Goal: Information Seeking & Learning: Learn about a topic

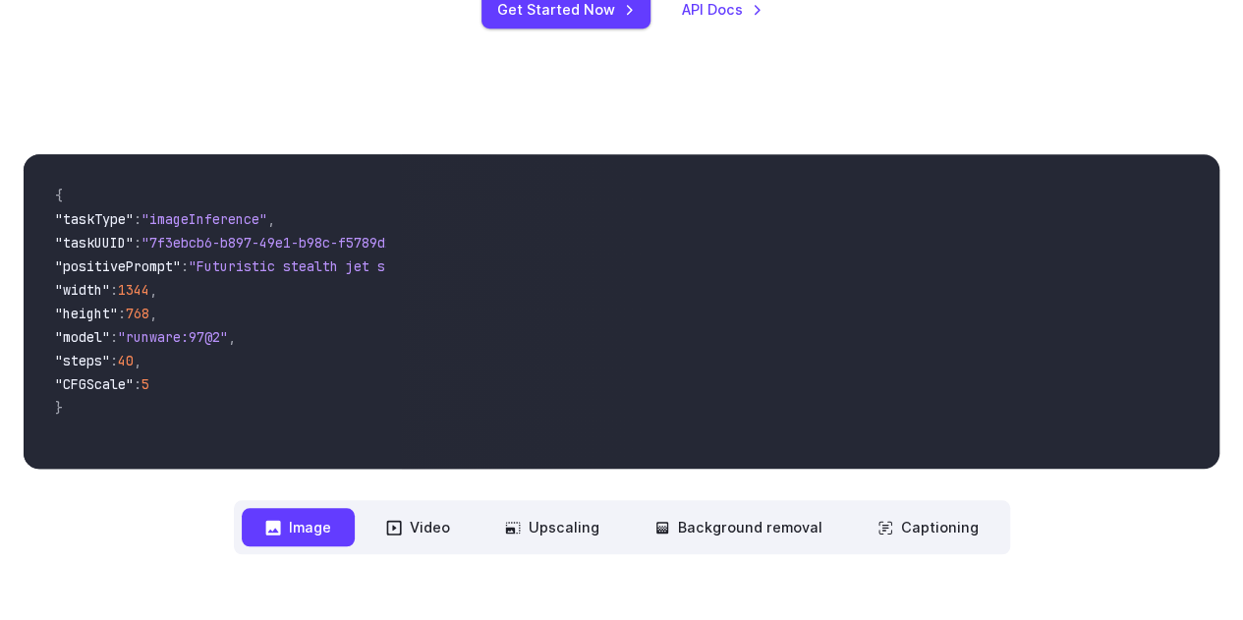
scroll to position [643, 0]
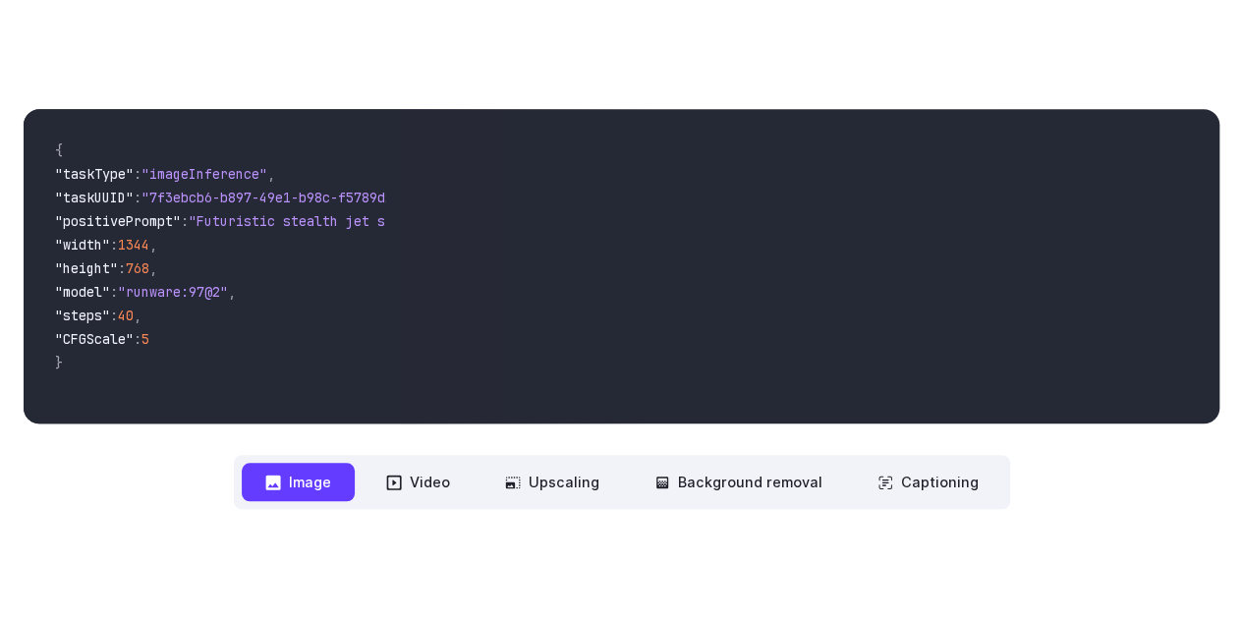
click at [390, 512] on div "**********" at bounding box center [621, 309] width 1243 height 526
click at [408, 499] on button "Video" at bounding box center [418, 482] width 111 height 38
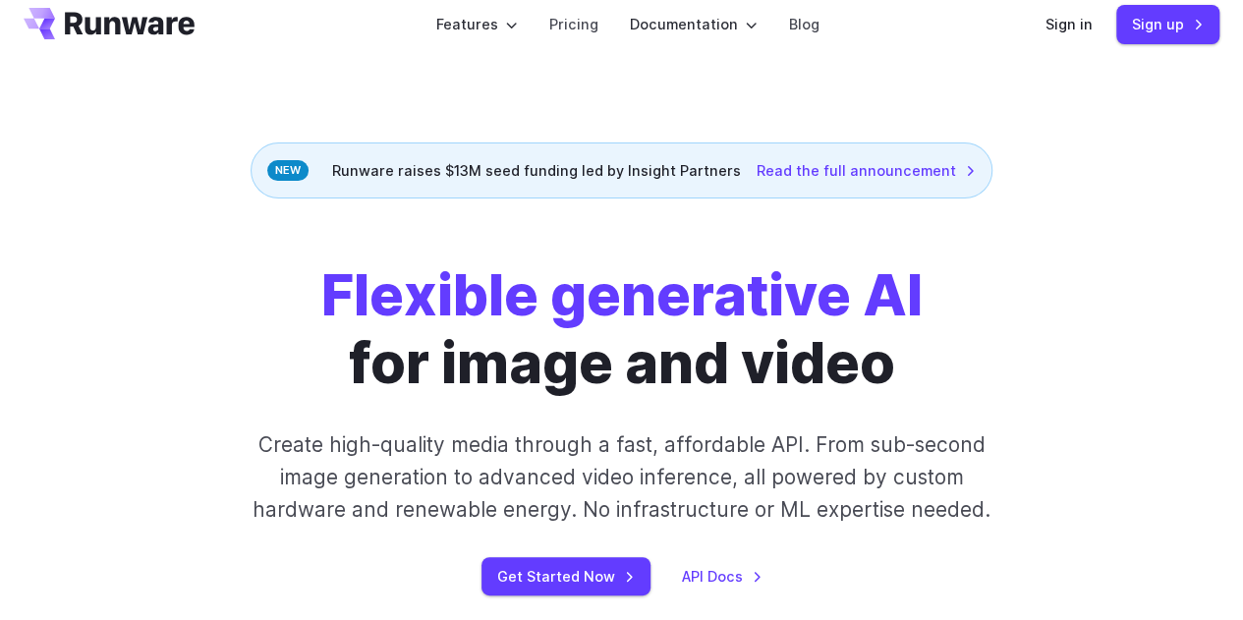
scroll to position [0, 0]
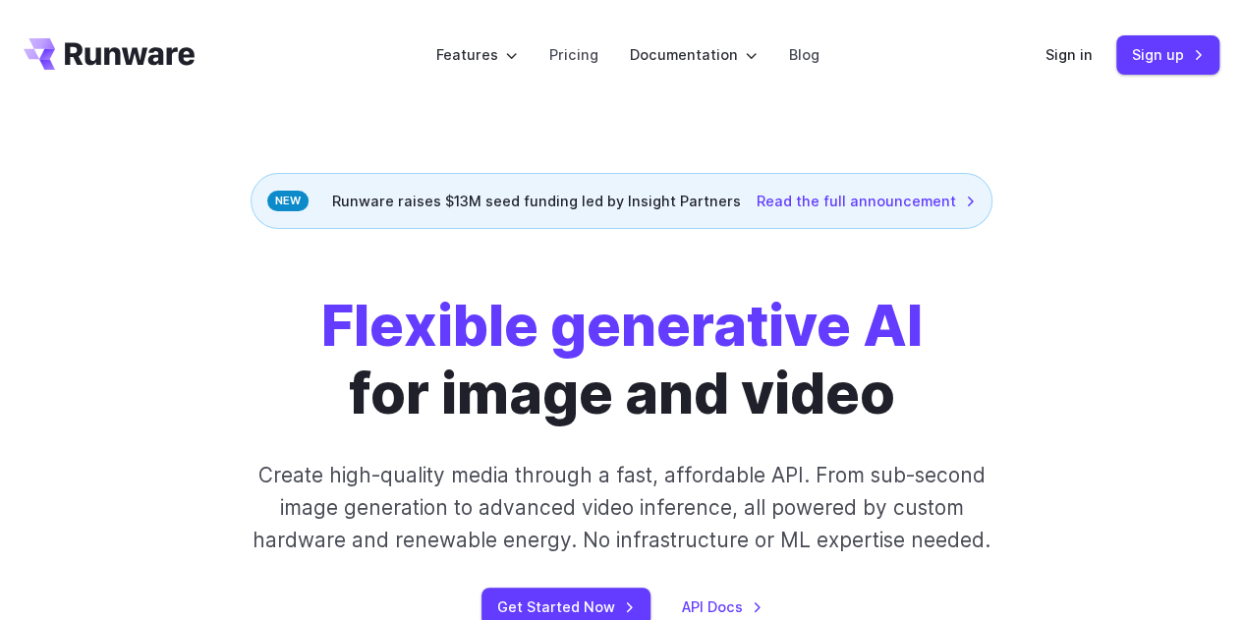
click at [120, 46] on icon "Go to /" at bounding box center [109, 53] width 171 height 31
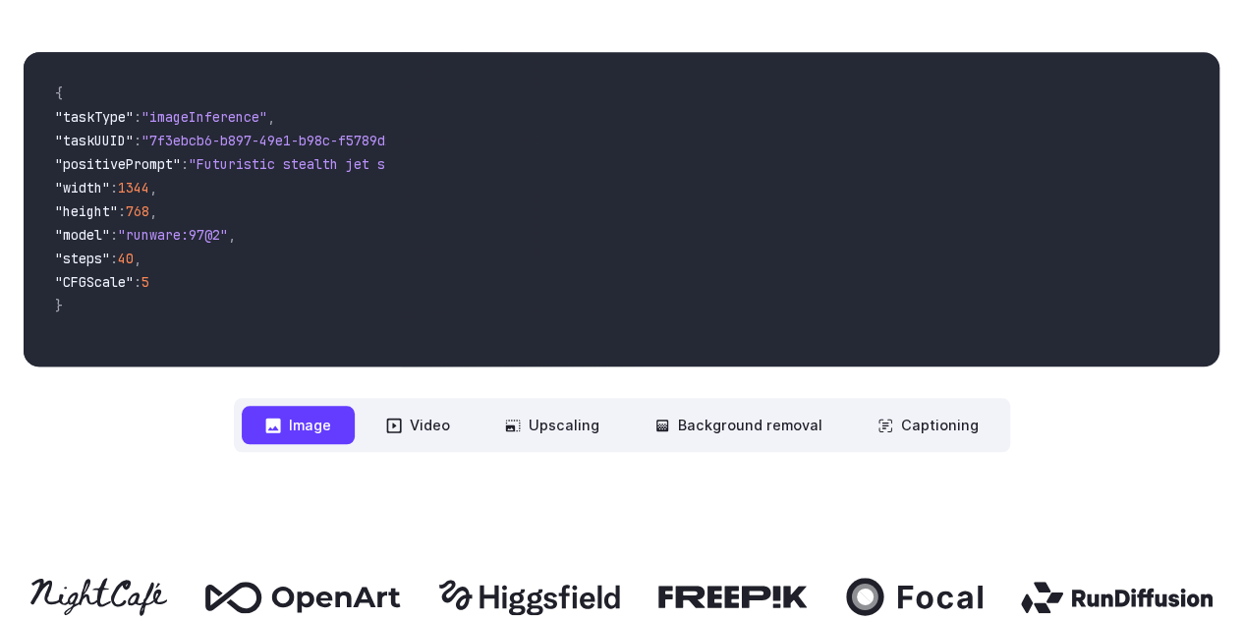
scroll to position [697, 0]
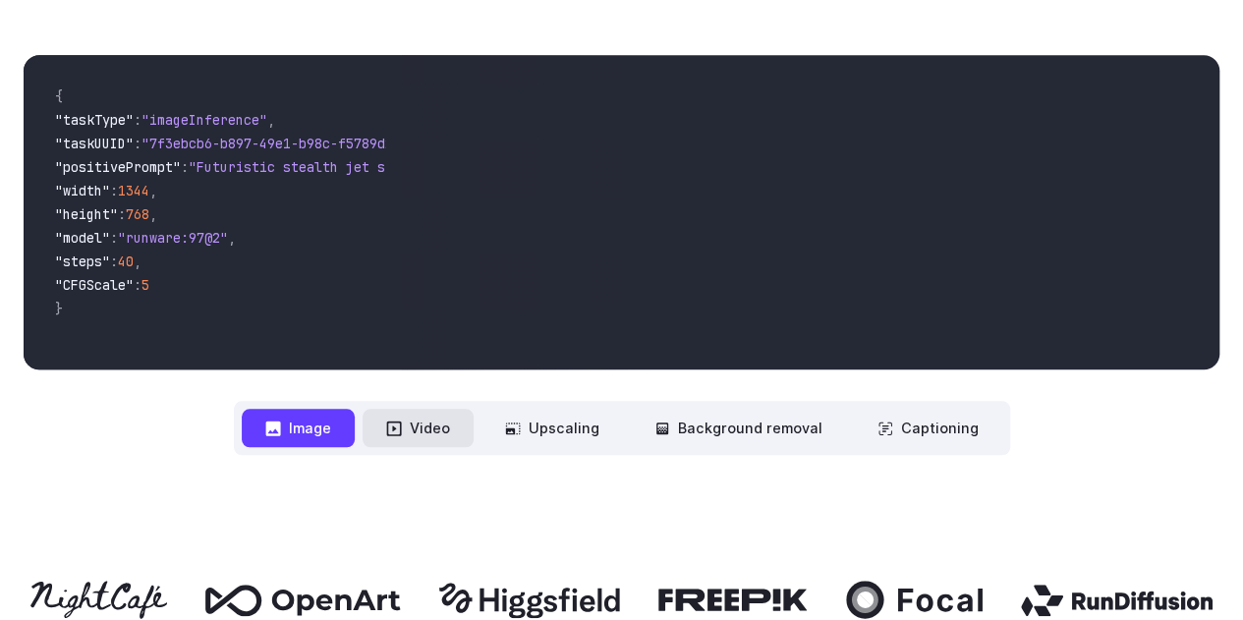
click at [440, 436] on button "Video" at bounding box center [418, 428] width 111 height 38
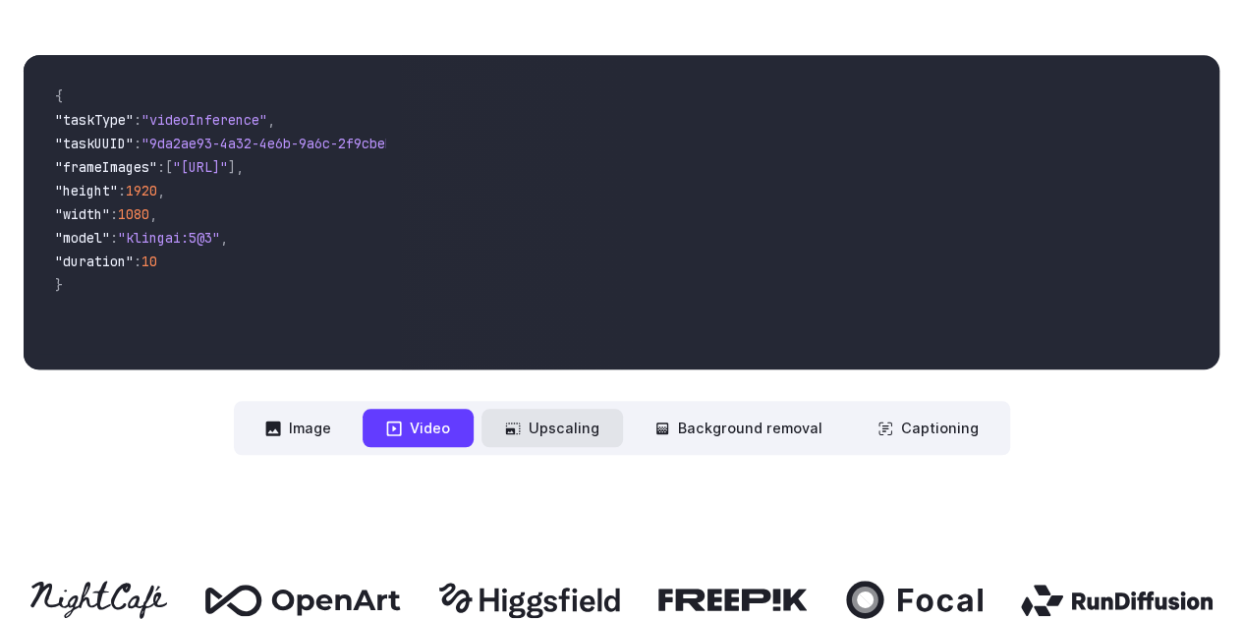
click at [571, 428] on button "Upscaling" at bounding box center [551, 428] width 141 height 38
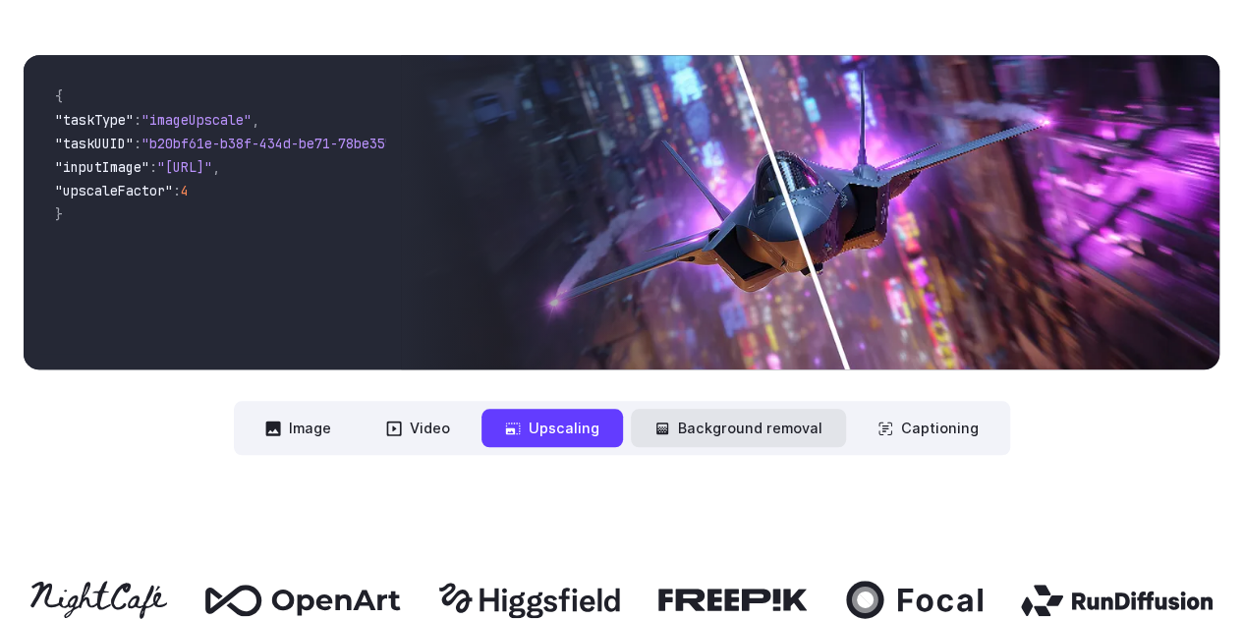
click at [721, 425] on button "Background removal" at bounding box center [738, 428] width 215 height 38
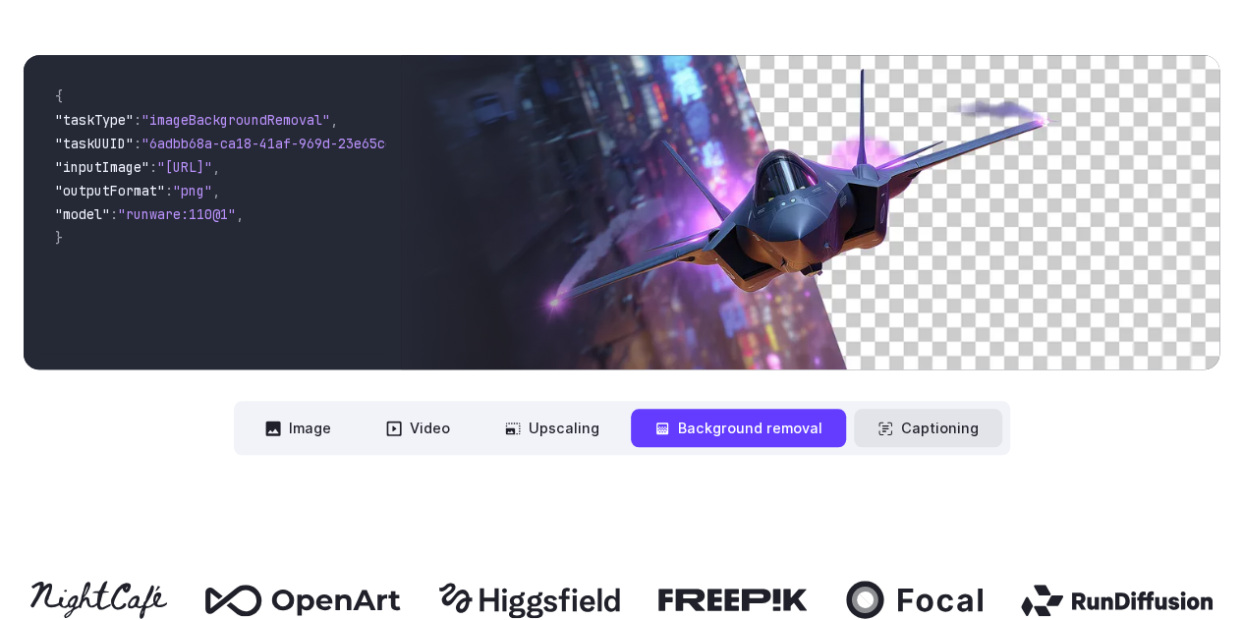
click at [924, 440] on button "Captioning" at bounding box center [928, 428] width 148 height 38
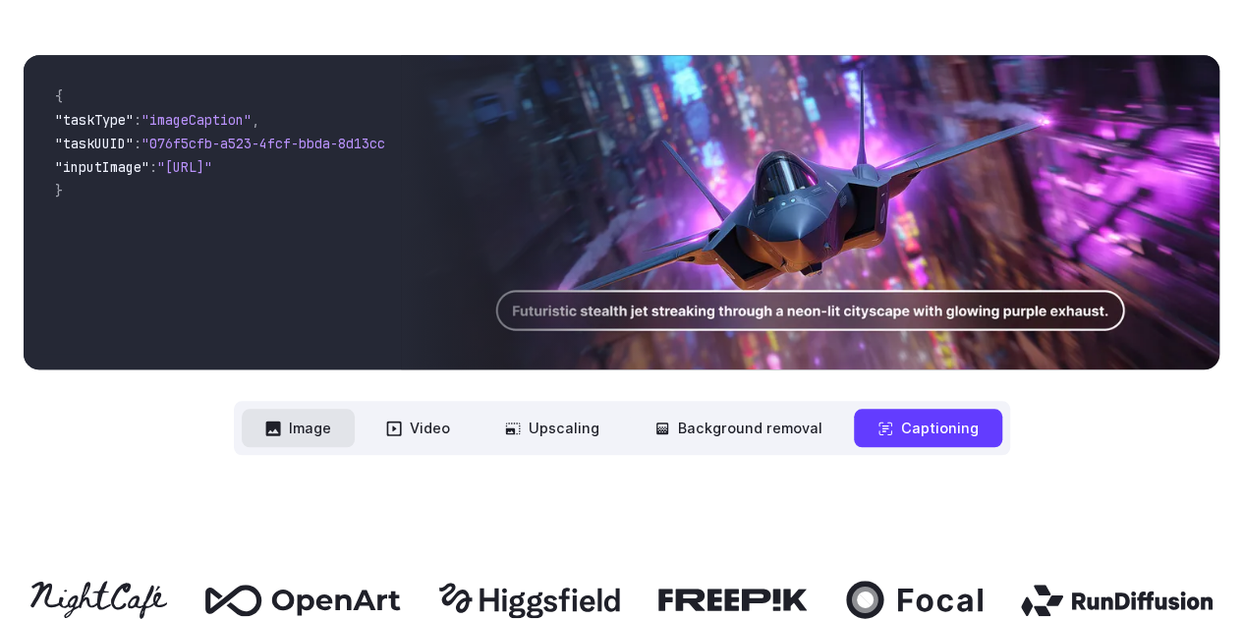
click at [302, 438] on button "Image" at bounding box center [298, 428] width 113 height 38
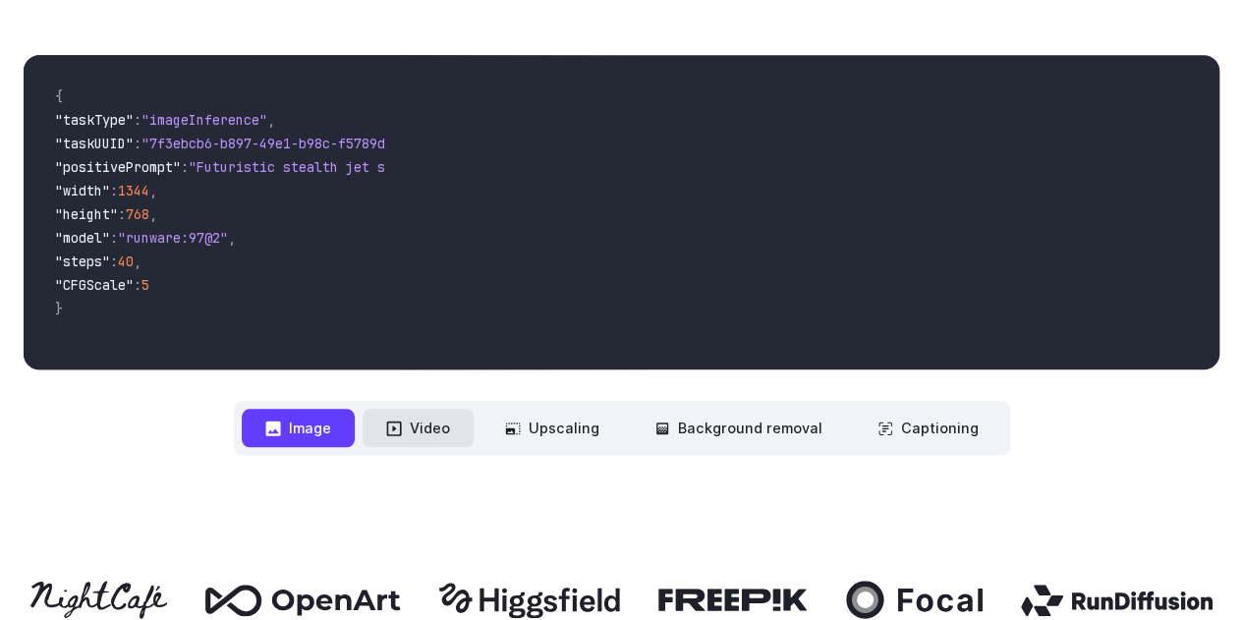
click at [401, 435] on icon at bounding box center [393, 428] width 15 height 15
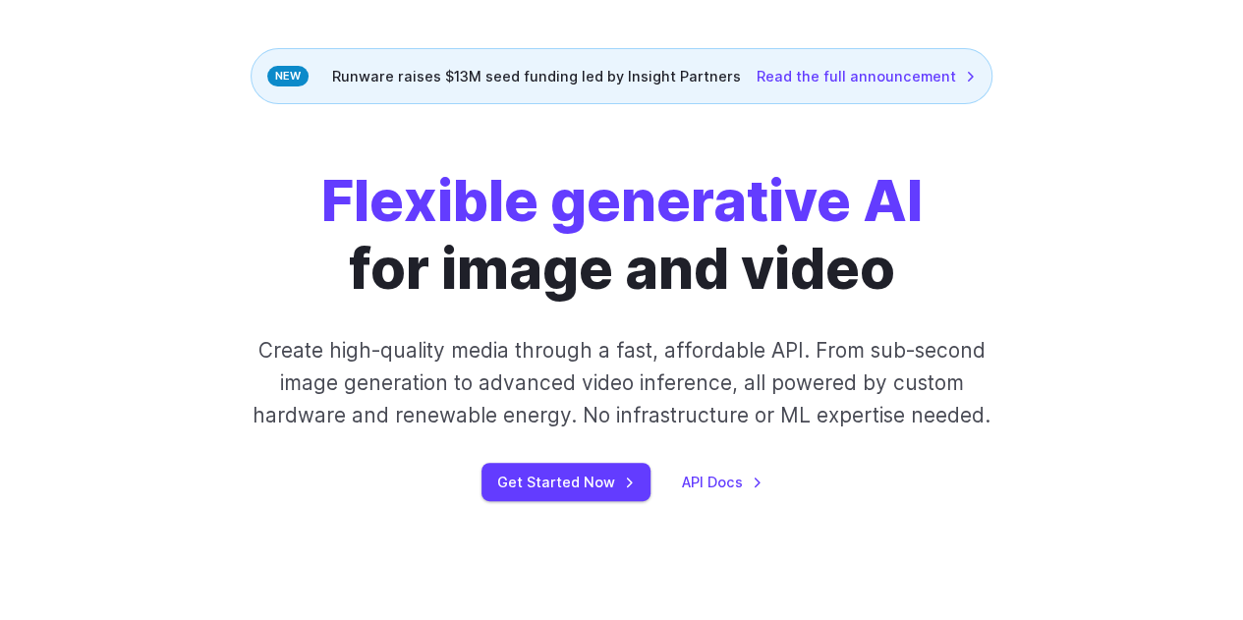
scroll to position [0, 0]
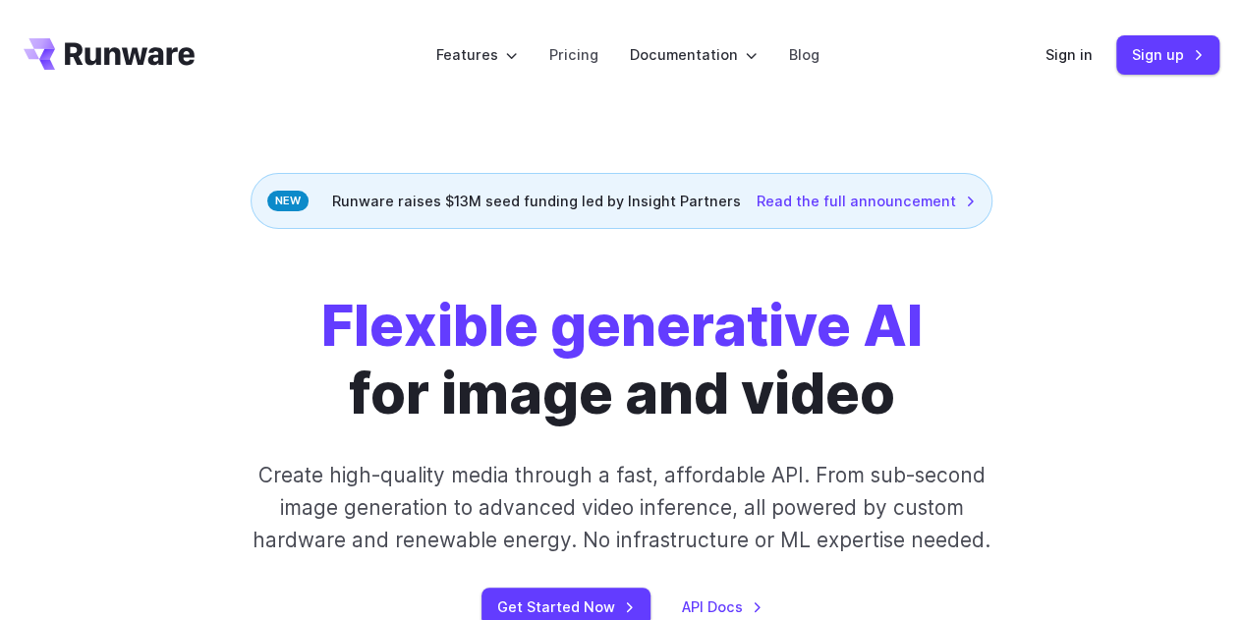
click at [923, 32] on header "Features Tasks Image generation Video generation Sonic Inference Engine™ Models…" at bounding box center [621, 55] width 1243 height 110
click at [224, 268] on div "Flexible generative AI for image and video Create high-quality media through a …" at bounding box center [621, 459] width 1243 height 460
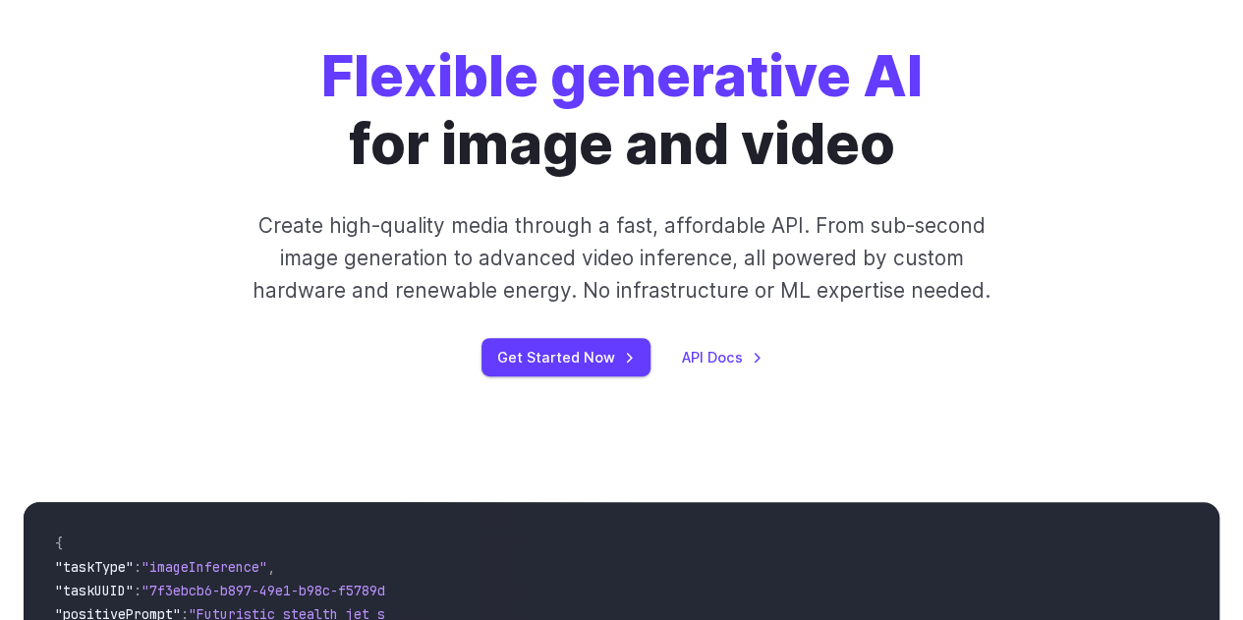
scroll to position [274, 0]
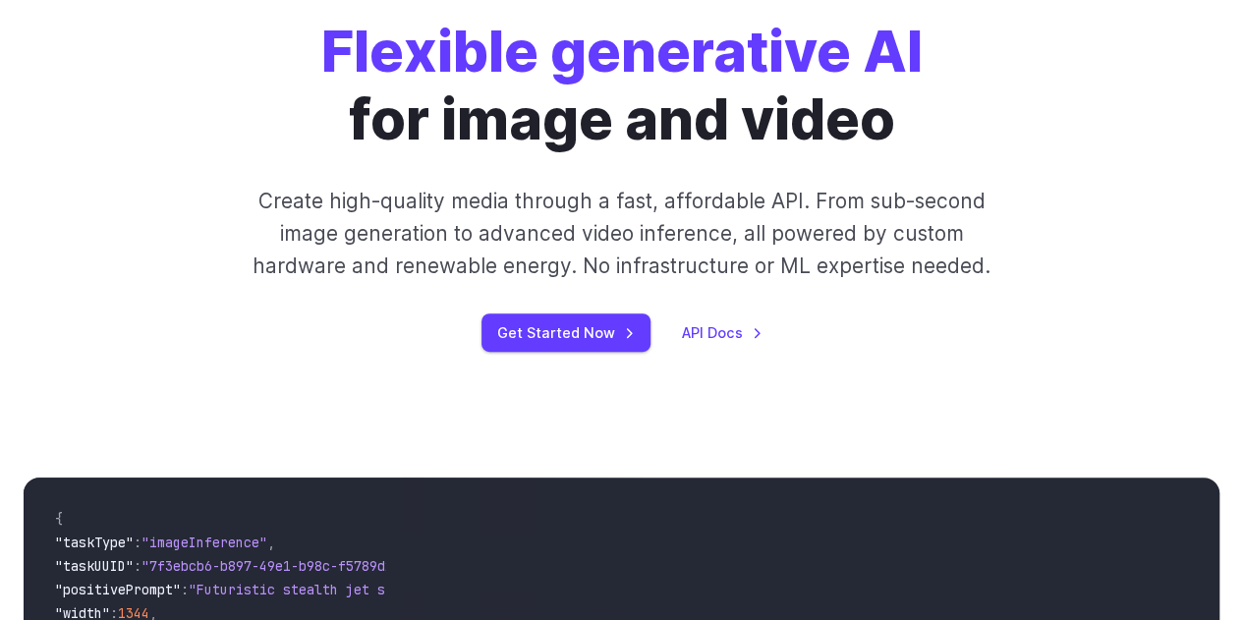
click at [72, 135] on div "Flexible generative AI for image and video Create high-quality media through a …" at bounding box center [622, 185] width 1196 height 334
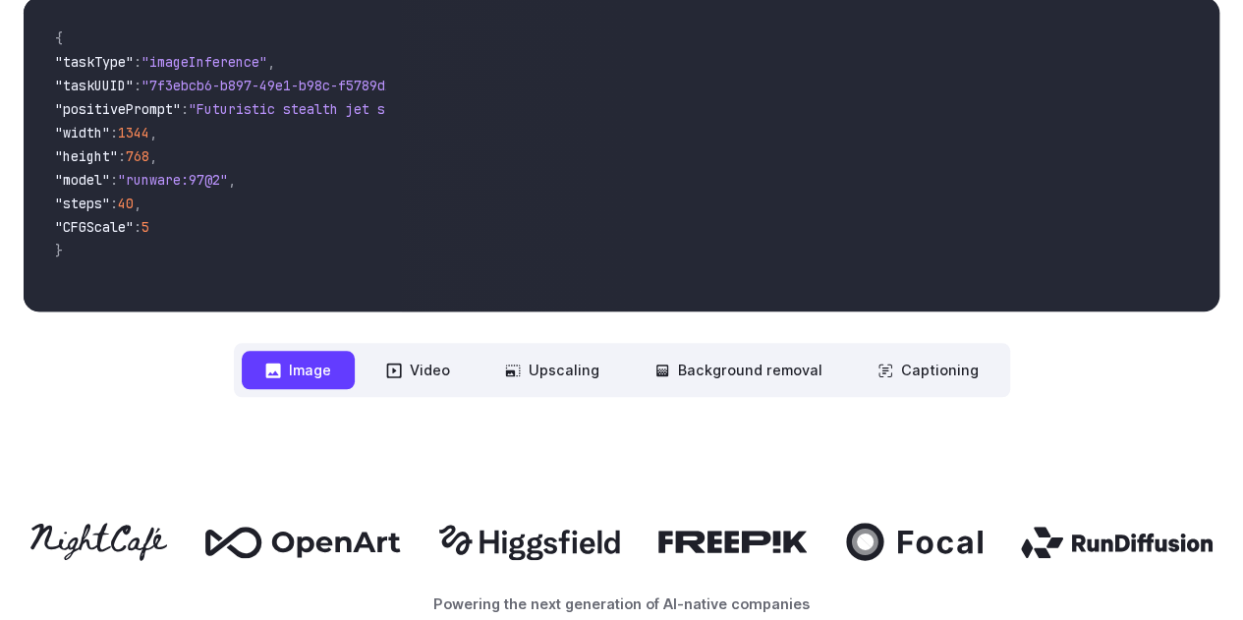
scroll to position [786, 0]
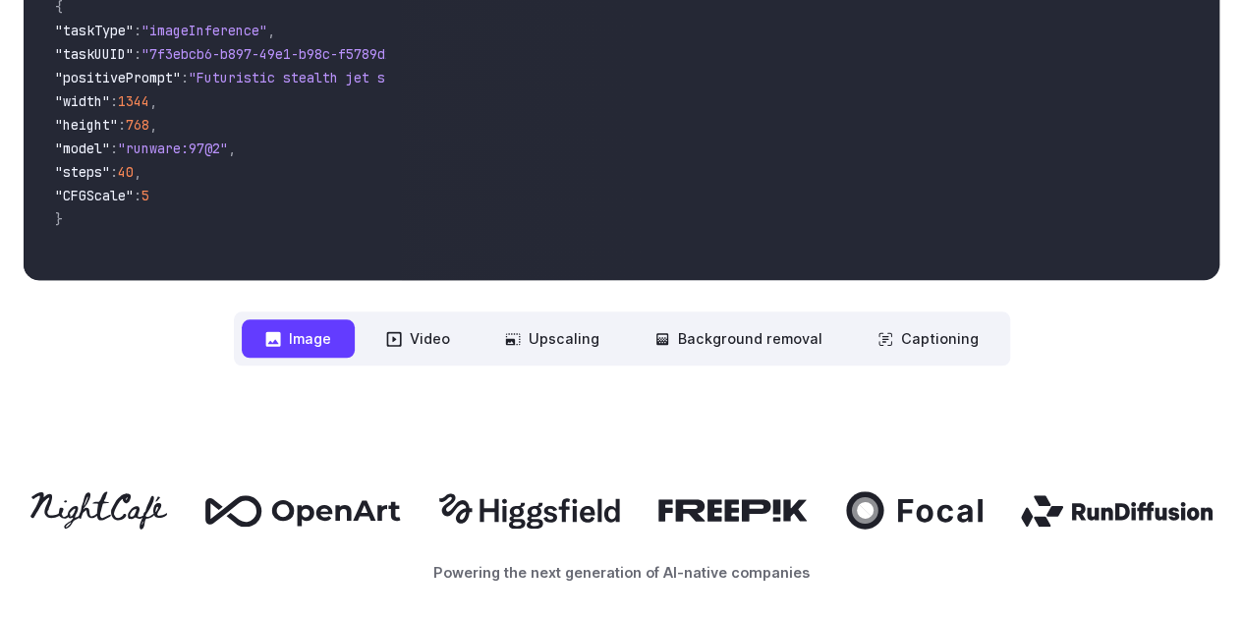
click at [955, 194] on video at bounding box center [810, 123] width 819 height 314
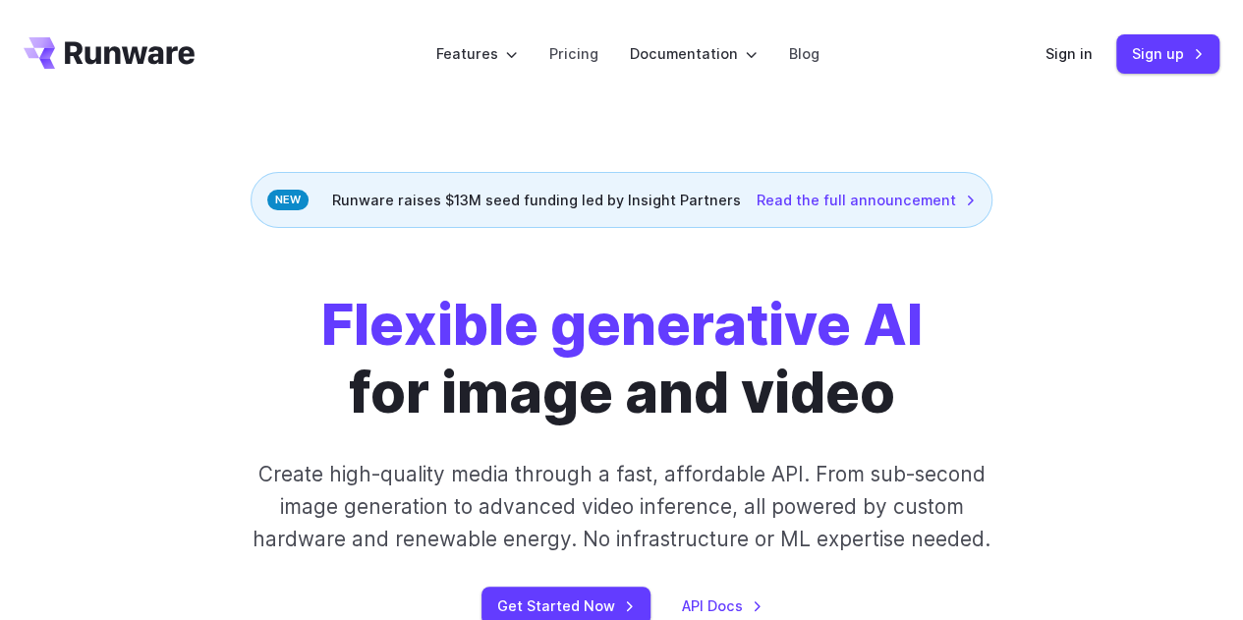
scroll to position [0, 0]
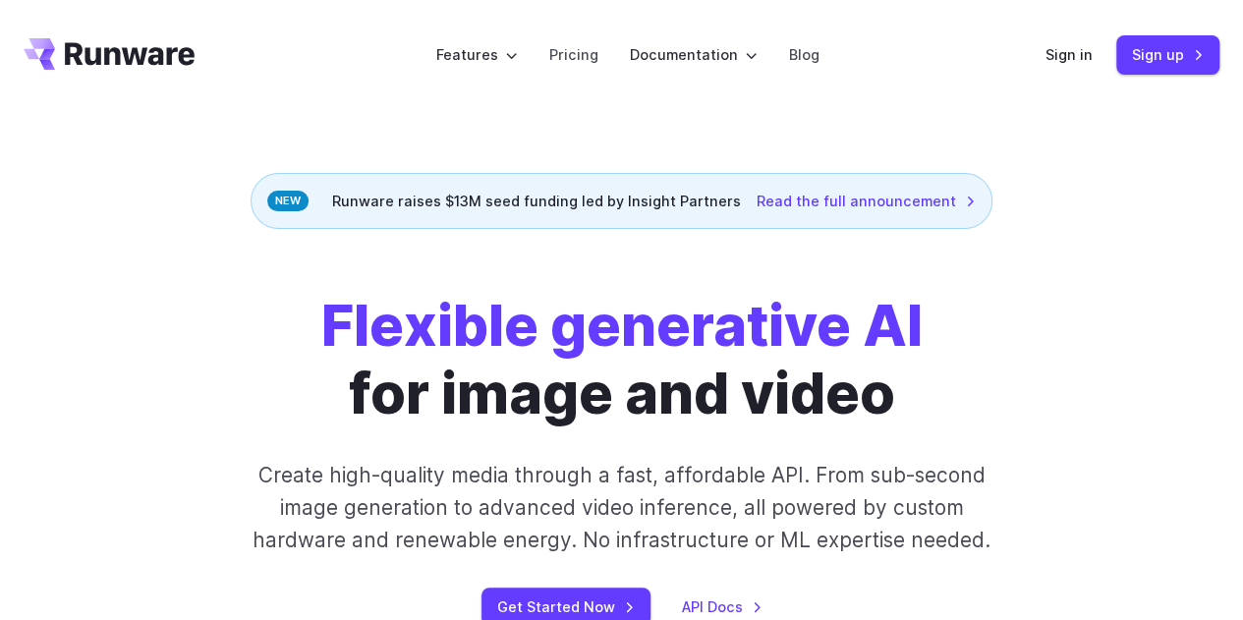
click at [1107, 315] on div "Flexible generative AI for image and video Create high-quality media through a …" at bounding box center [622, 459] width 1196 height 334
